Goal: Navigation & Orientation: Find specific page/section

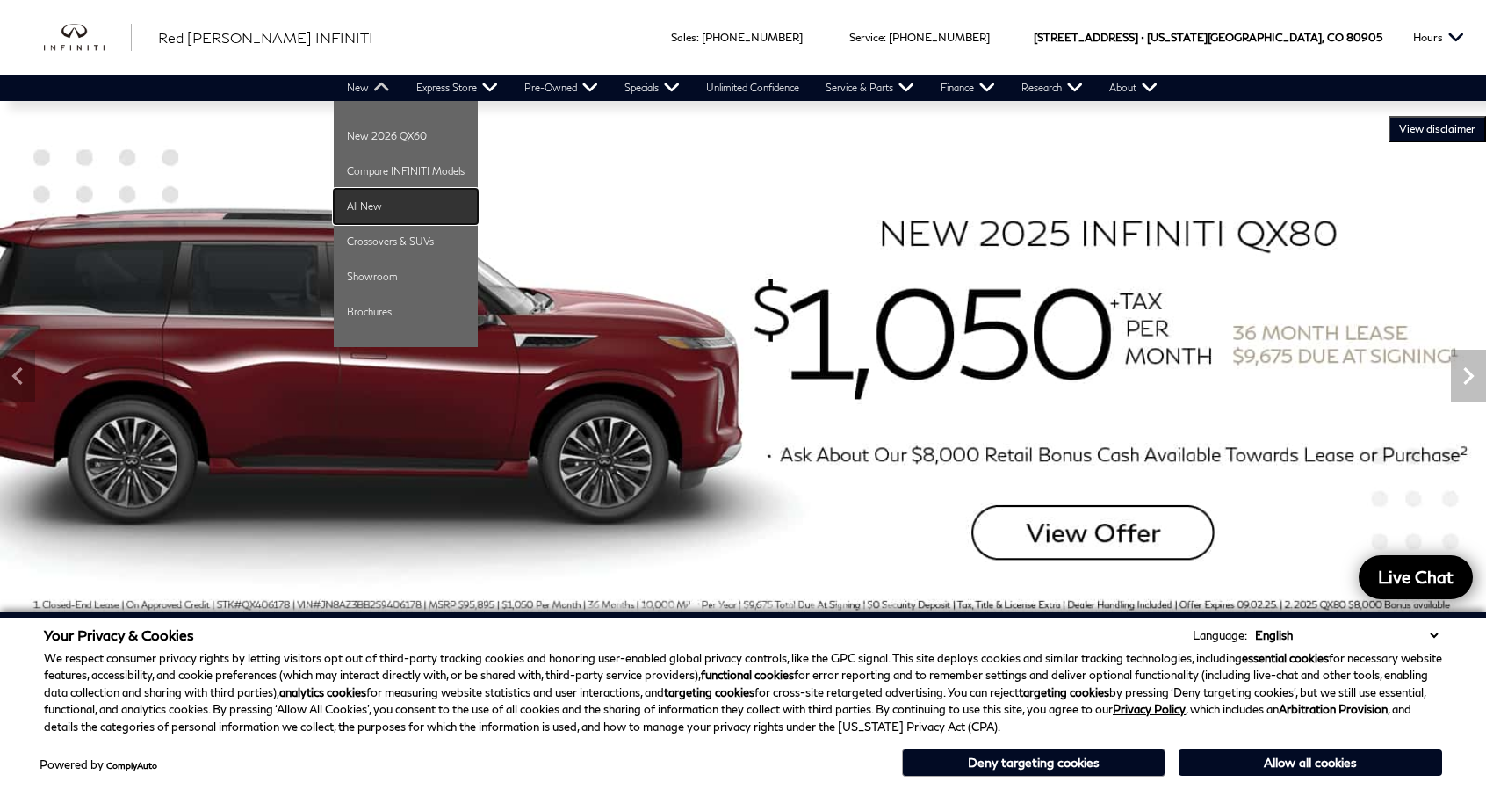
click at [357, 210] on link "All New" at bounding box center [406, 206] width 144 height 35
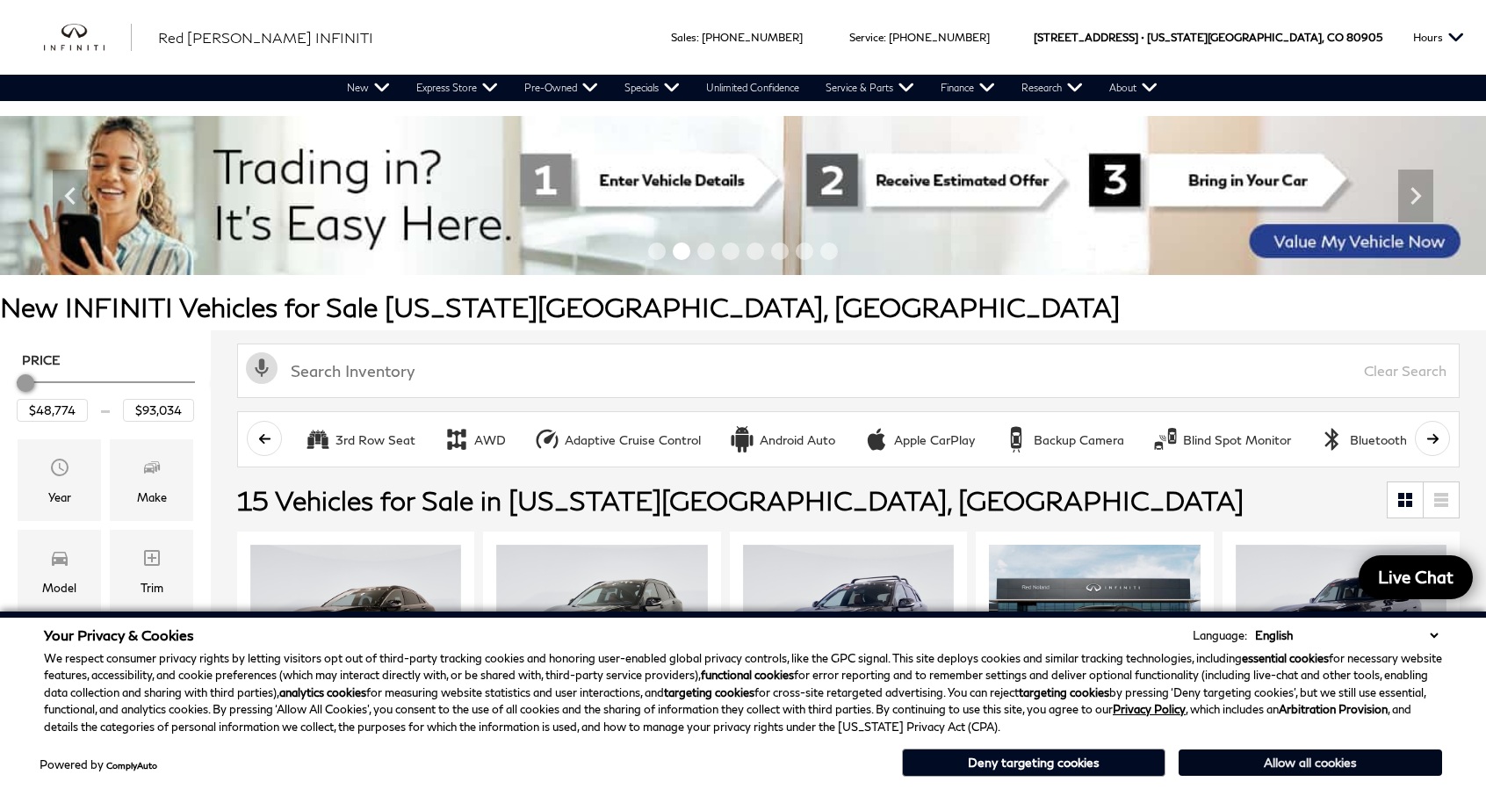
click at [1272, 772] on button "Allow all cookies" at bounding box center [1310, 762] width 263 height 26
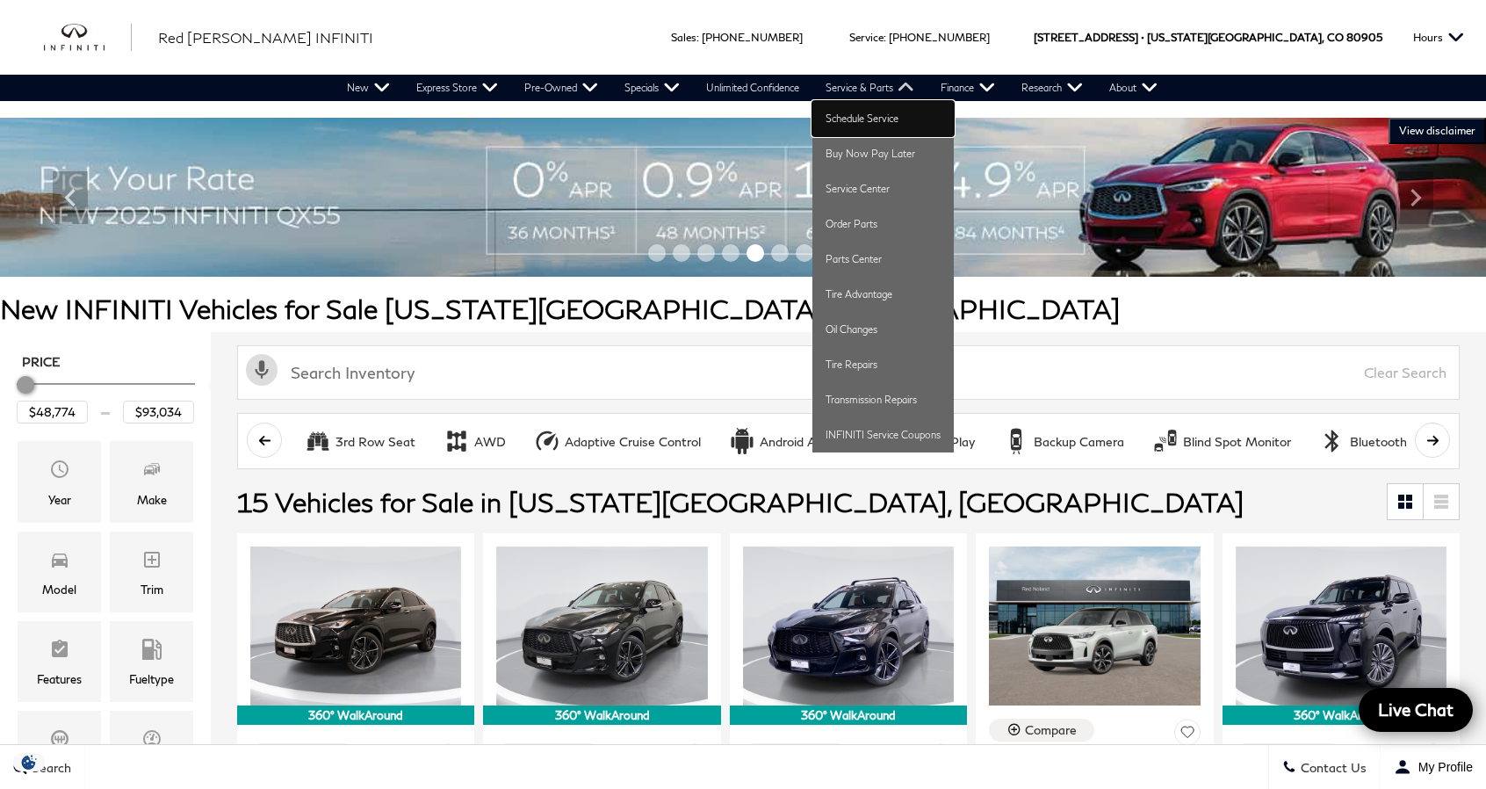
click at [846, 110] on link "Schedule Service" at bounding box center [882, 118] width 141 height 35
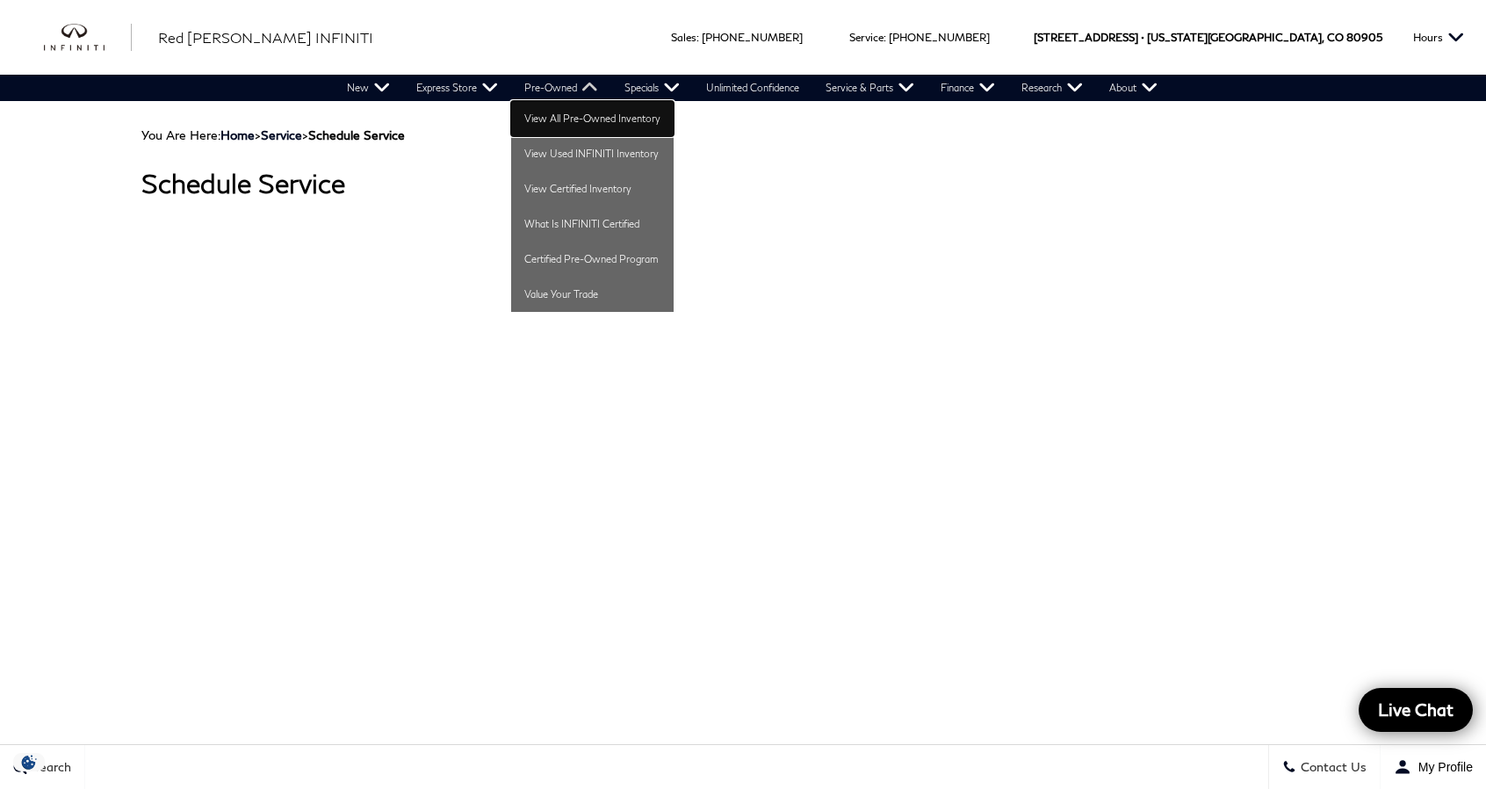
click at [567, 119] on link "View All Pre-Owned Inventory" at bounding box center [592, 118] width 162 height 35
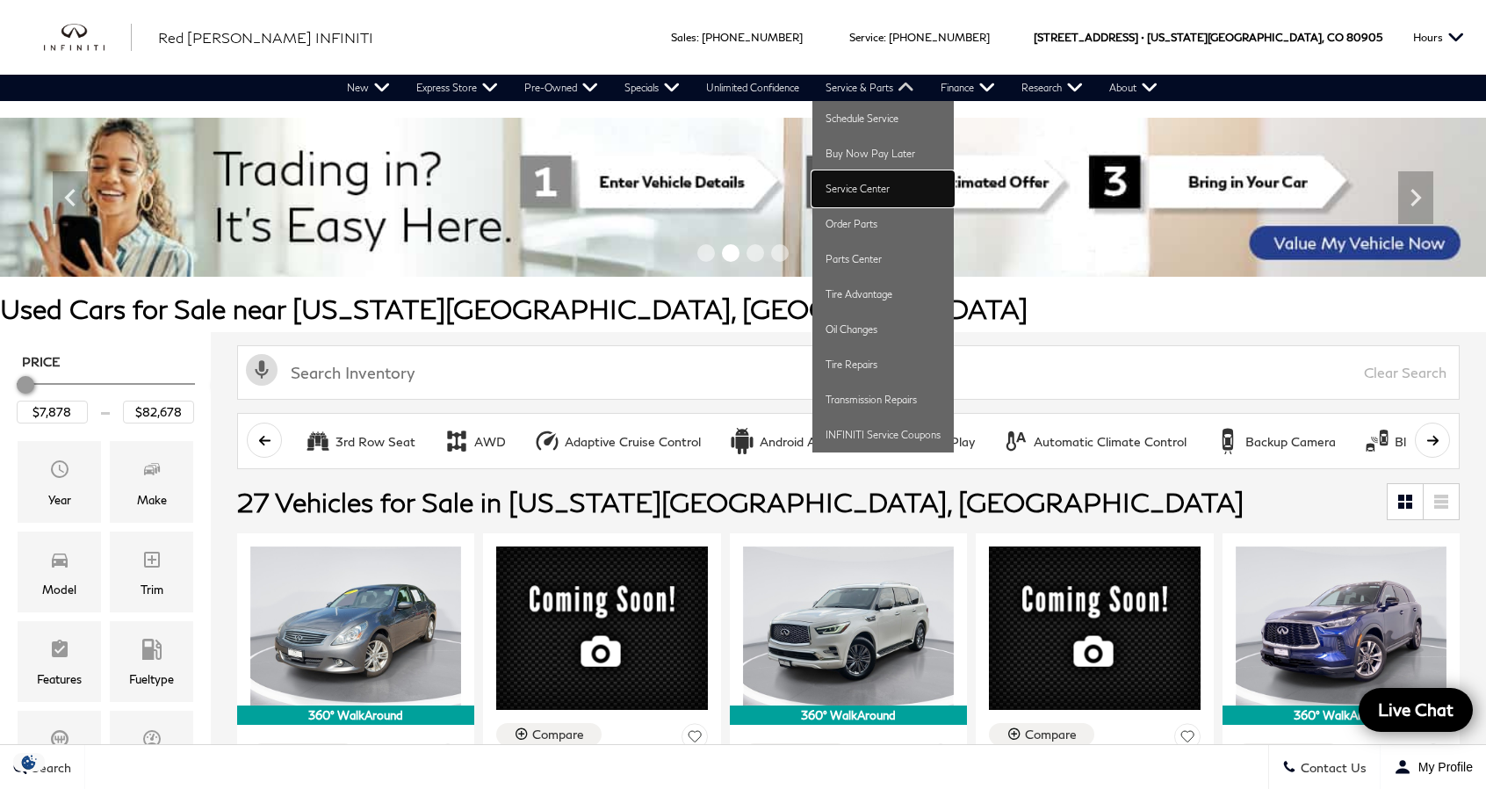
click at [868, 183] on link "Service Center" at bounding box center [882, 188] width 141 height 35
